Goal: Task Accomplishment & Management: Complete application form

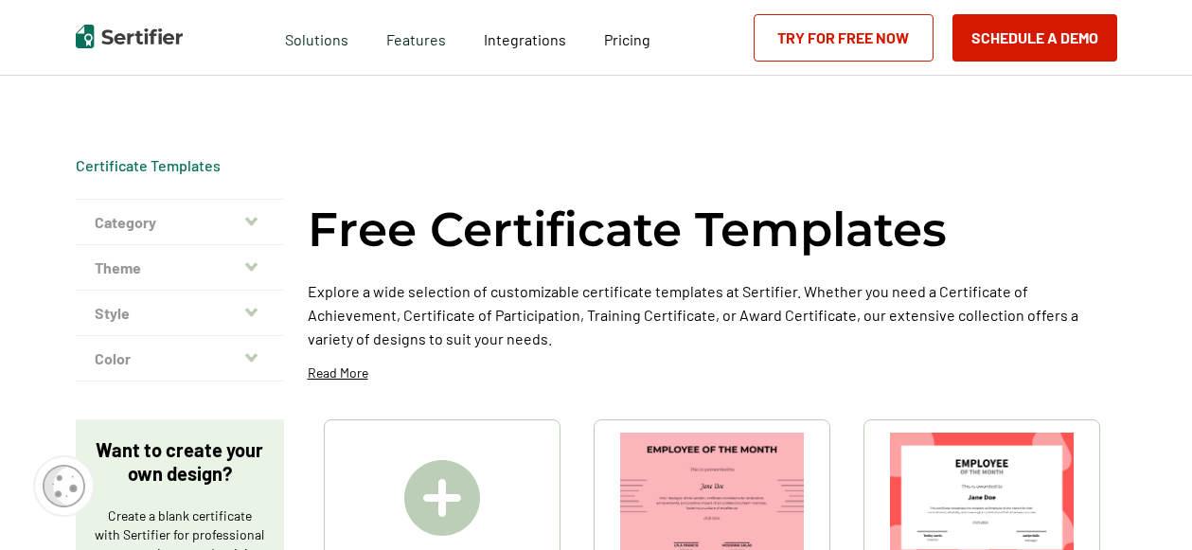
scroll to position [189, 0]
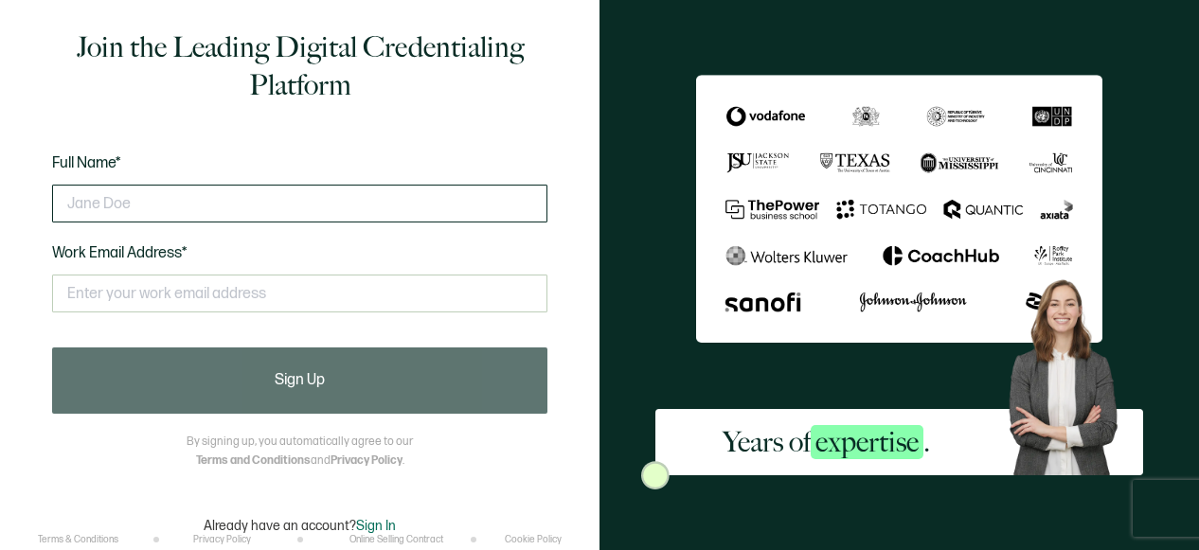
click at [402, 204] on input "text" at bounding box center [299, 204] width 495 height 38
type input "l"
type input "[PERSON_NAME]"
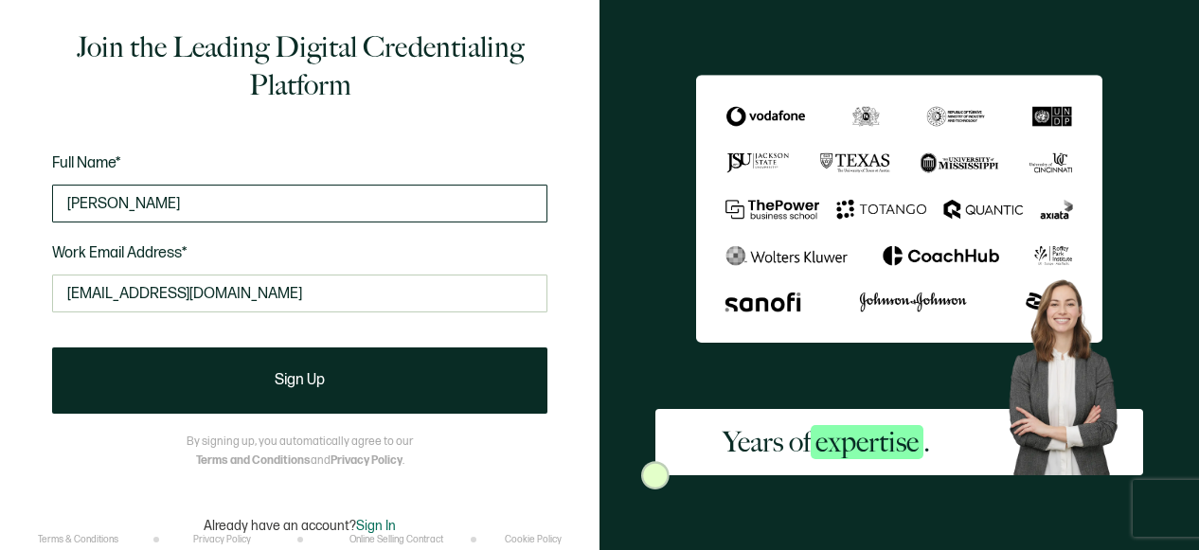
type input "[EMAIL_ADDRESS][DOMAIN_NAME]"
